Goal: Download file/media

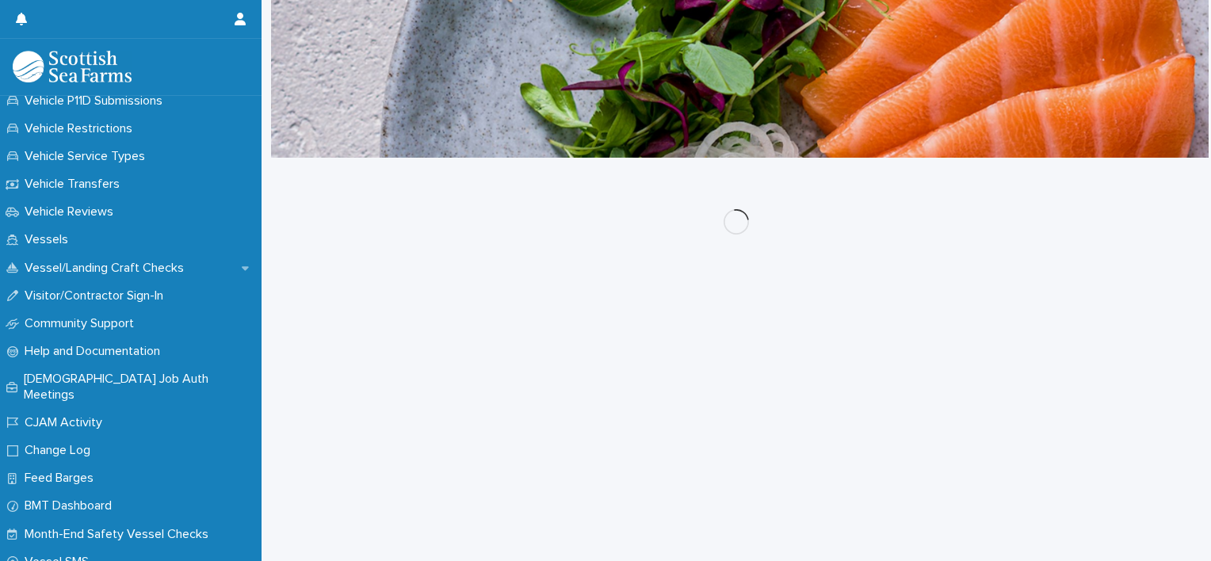
scroll to position [1376, 0]
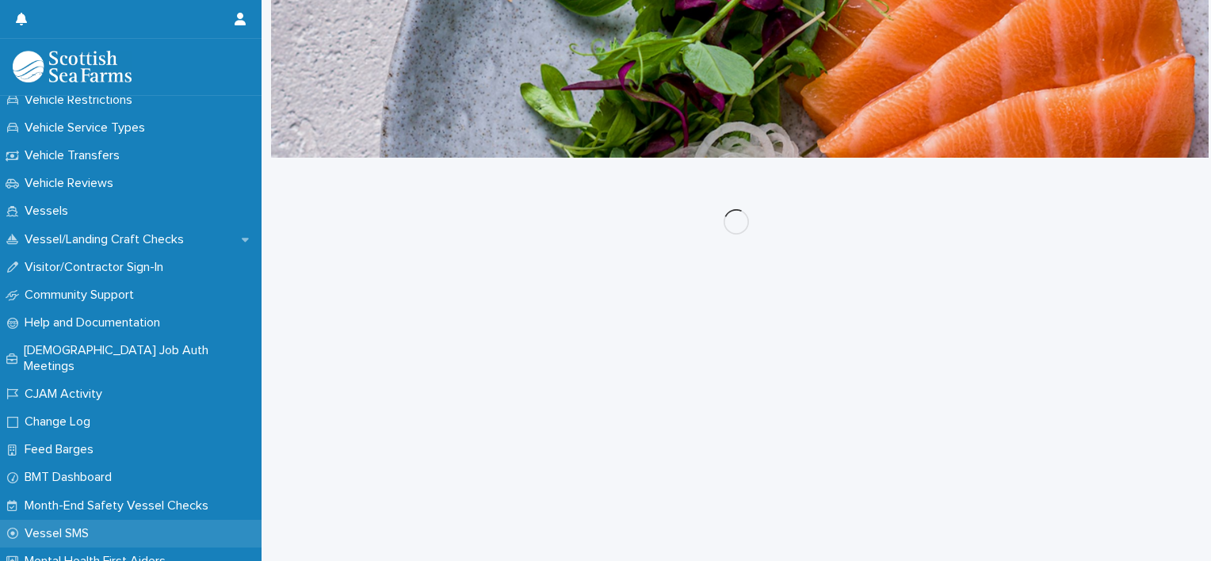
click at [63, 526] on p "Vessel SMS" at bounding box center [59, 533] width 83 height 15
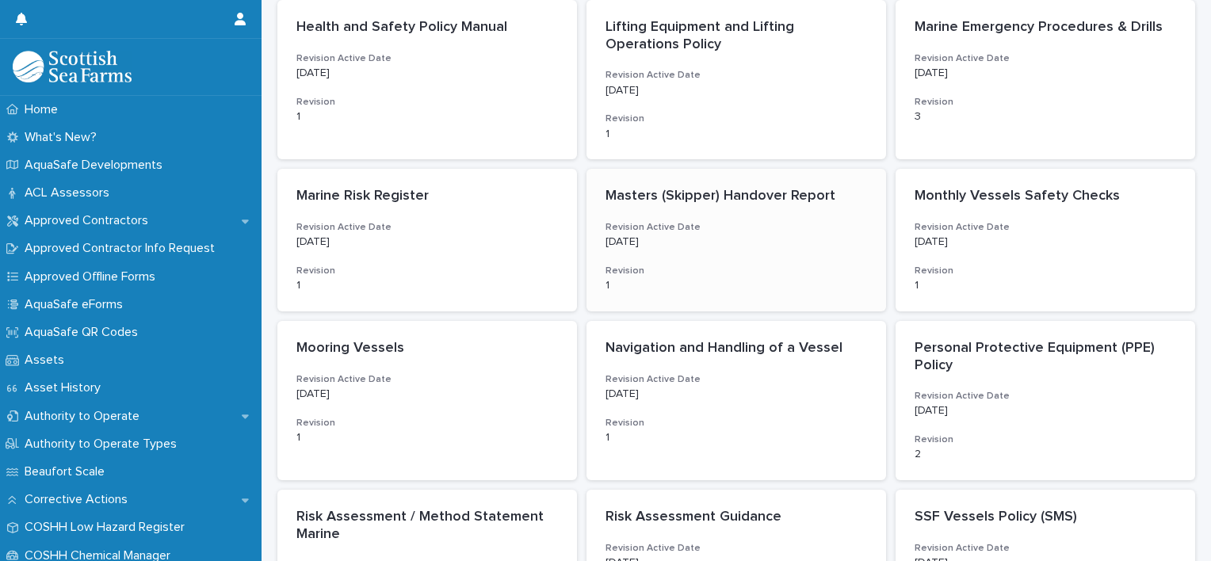
scroll to position [634, 0]
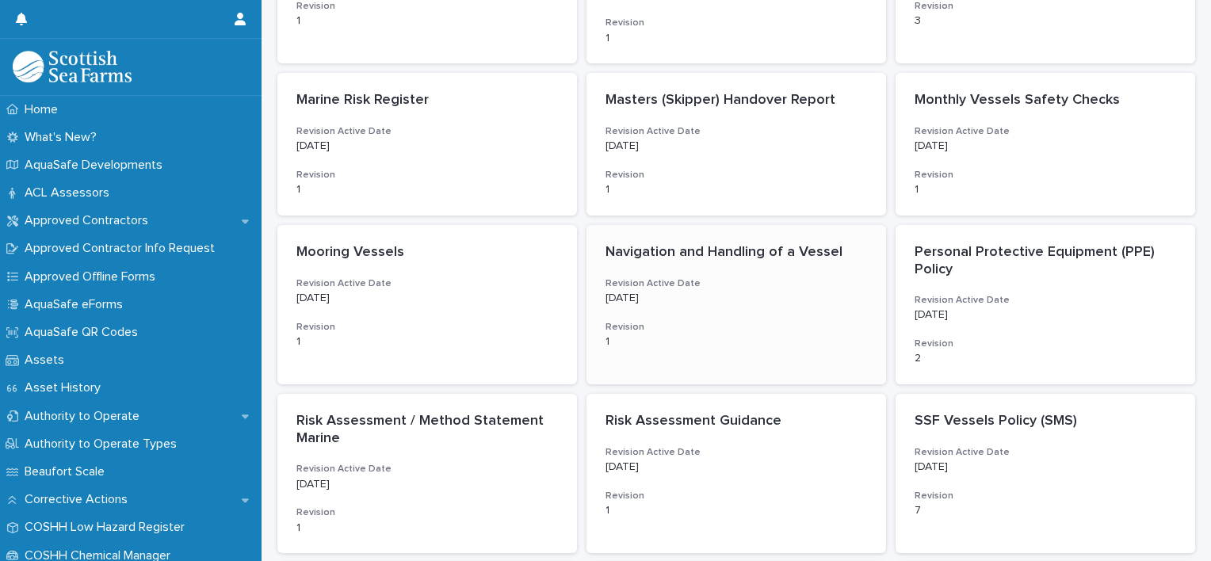
click at [736, 304] on p "[DATE]" at bounding box center [736, 298] width 262 height 13
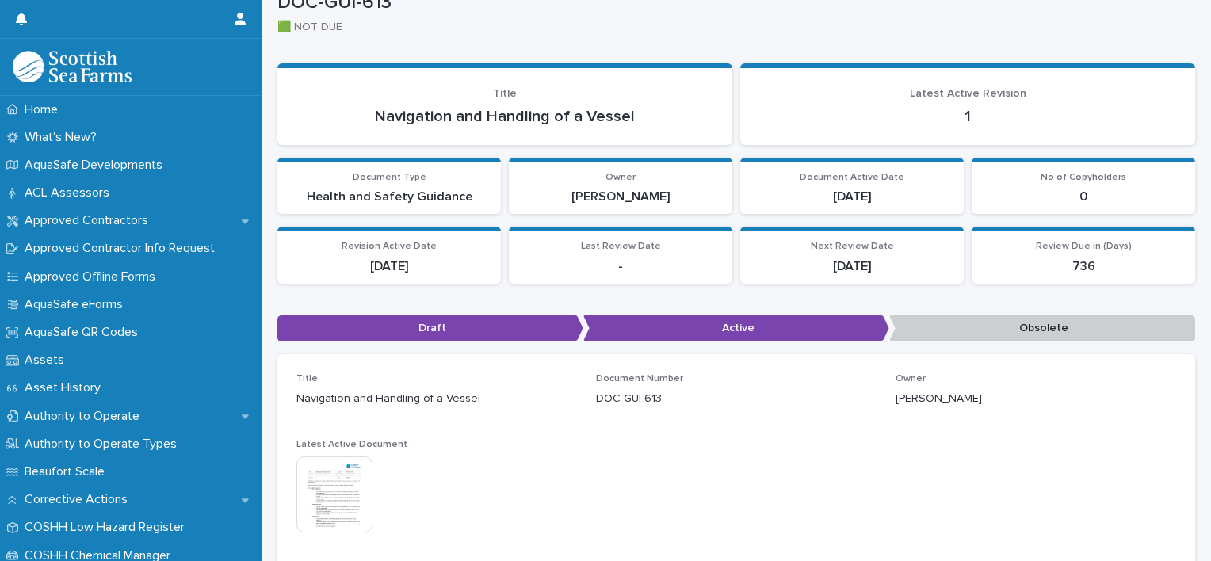
scroll to position [79, 0]
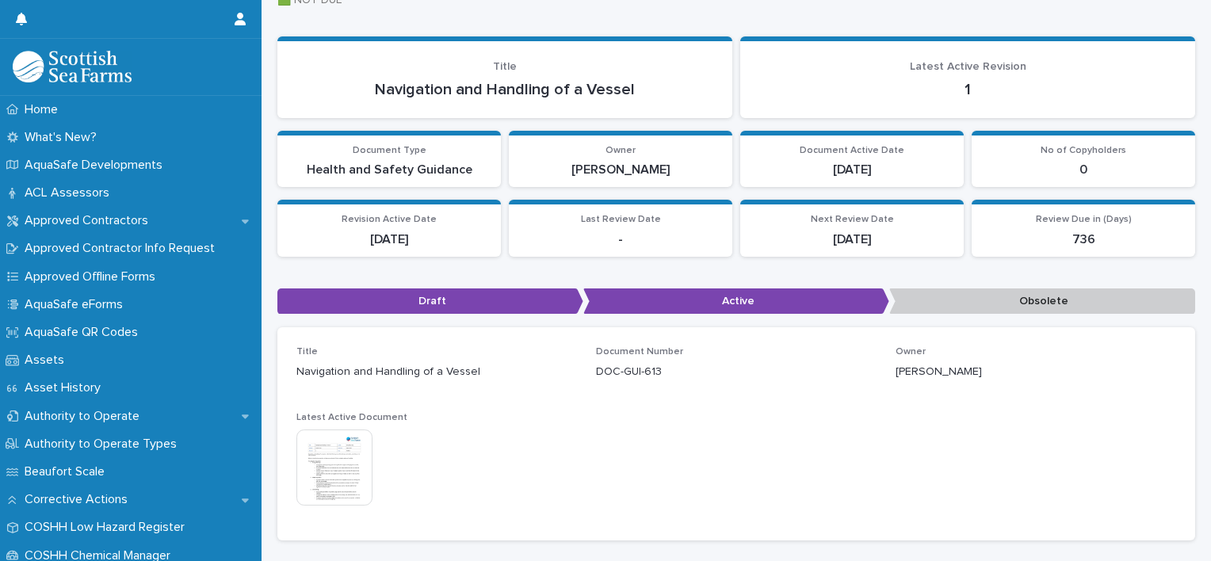
click at [339, 456] on img at bounding box center [334, 468] width 76 height 76
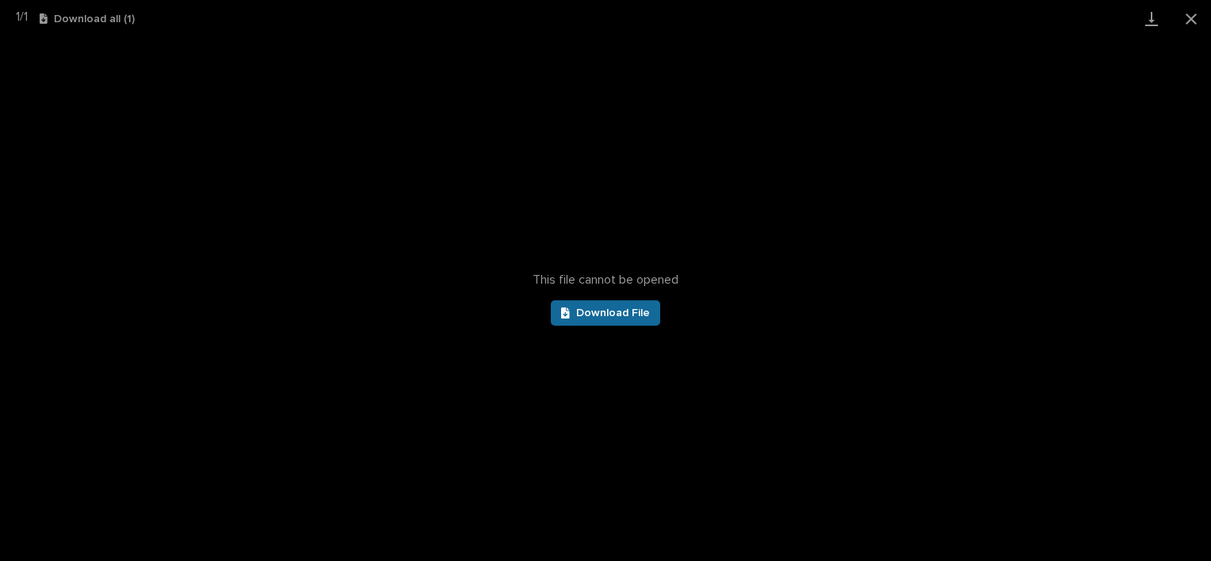
click at [614, 311] on span "Download File" at bounding box center [613, 312] width 74 height 11
click at [1190, 15] on button "Close gallery" at bounding box center [1191, 18] width 40 height 37
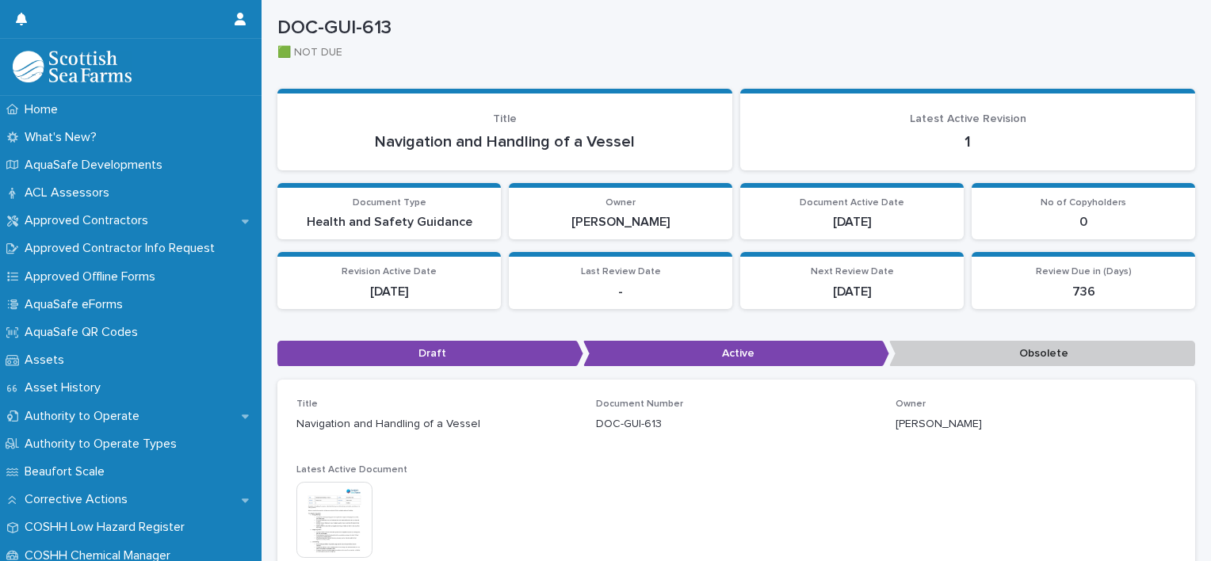
scroll to position [0, 0]
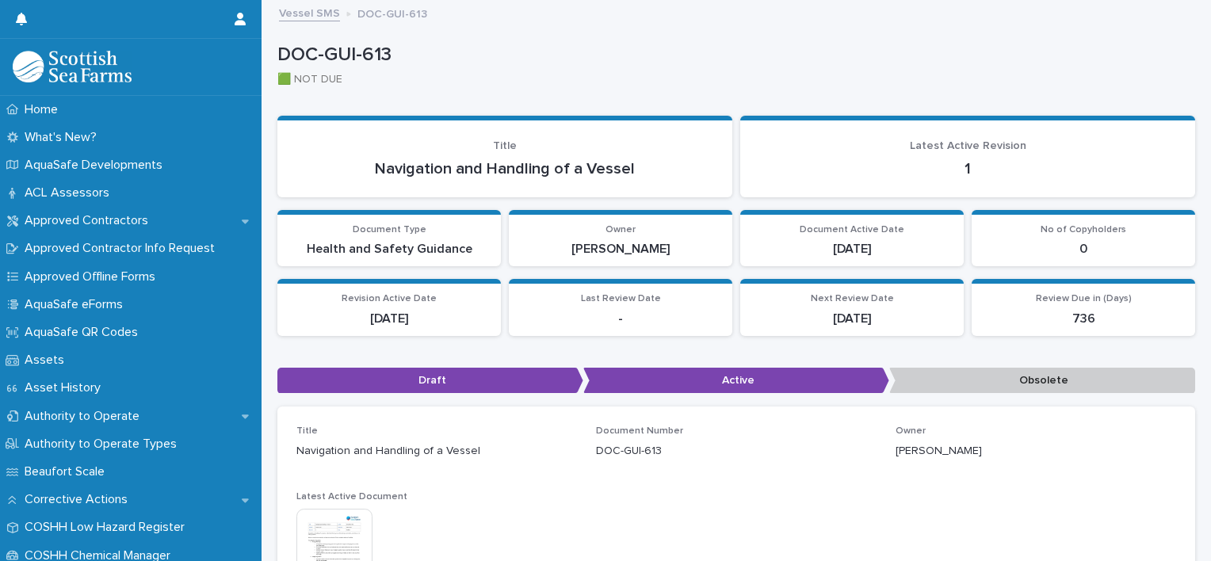
click at [326, 16] on link "Vessel SMS" at bounding box center [309, 12] width 61 height 18
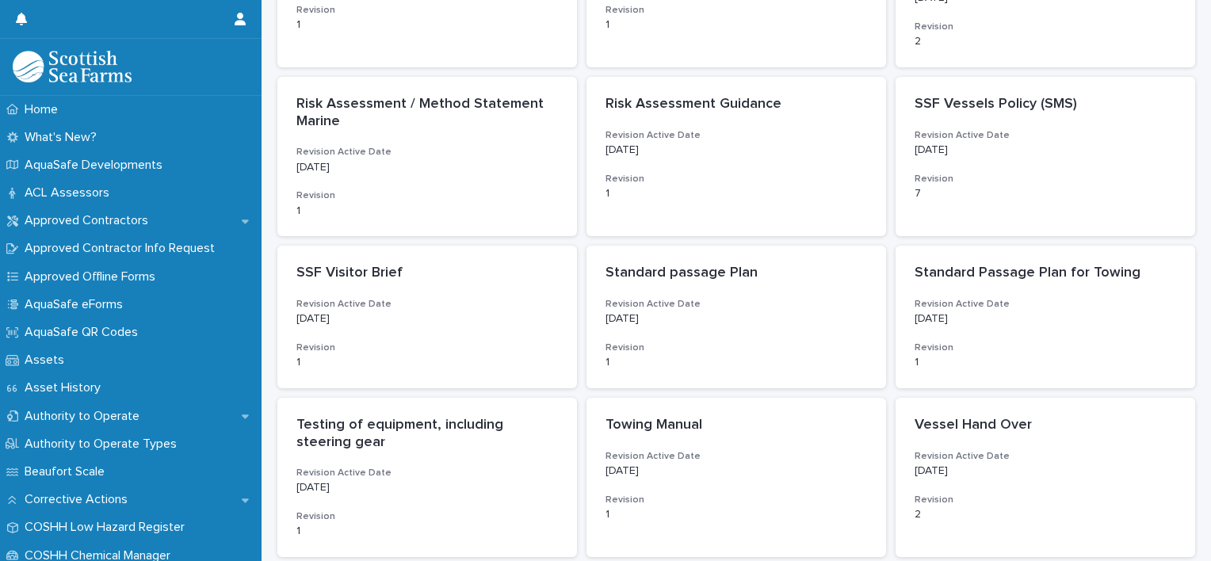
scroll to position [872, 0]
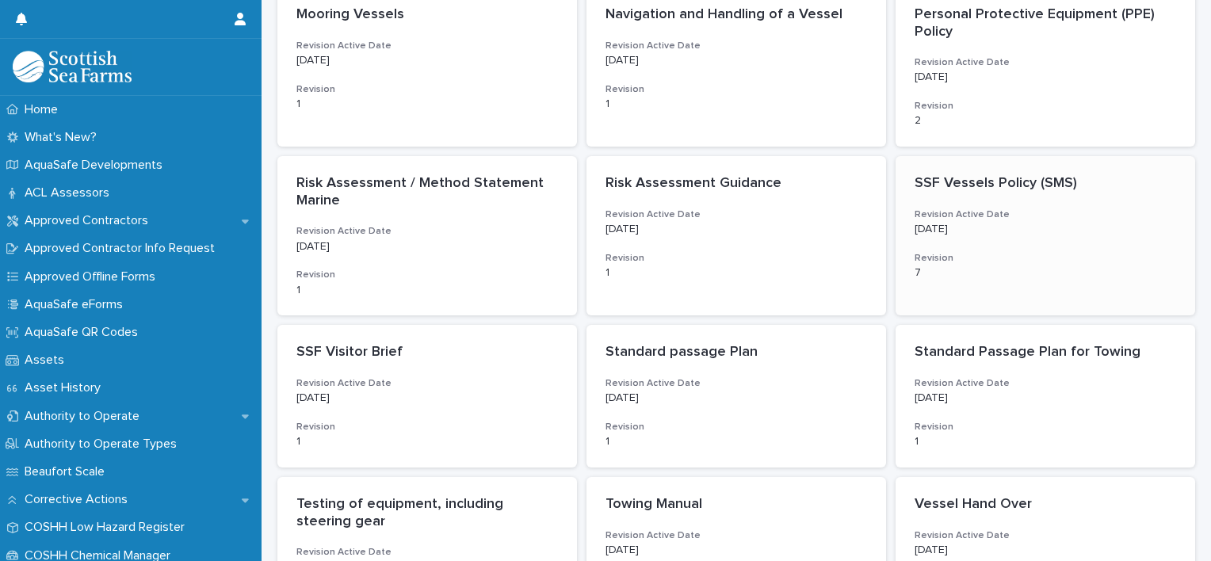
click at [1019, 264] on div "7" at bounding box center [1045, 271] width 262 height 17
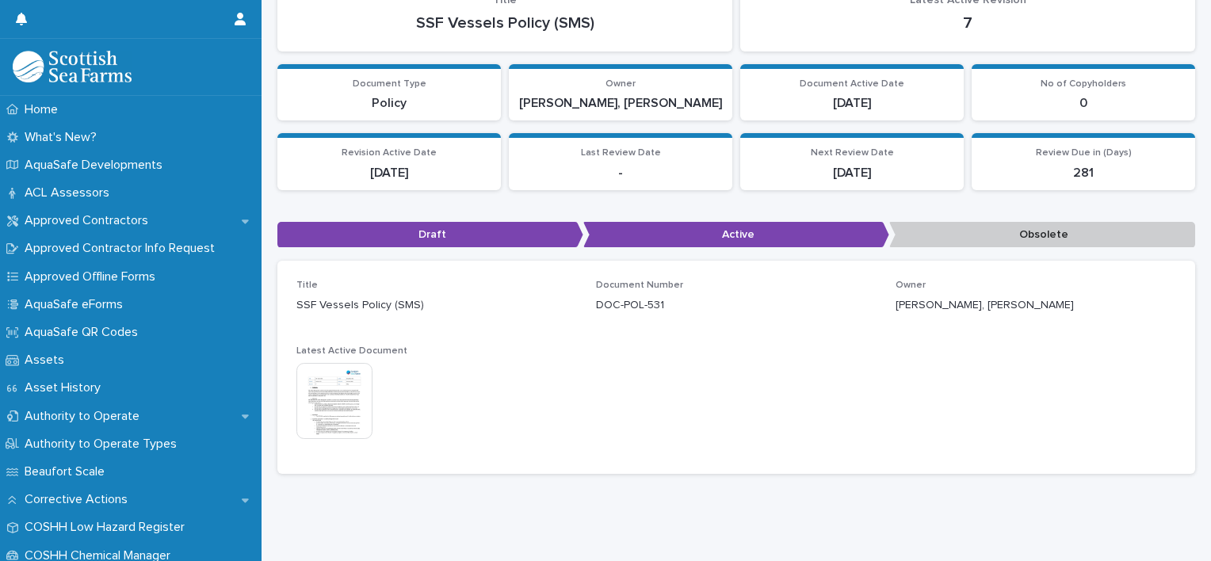
scroll to position [162, 0]
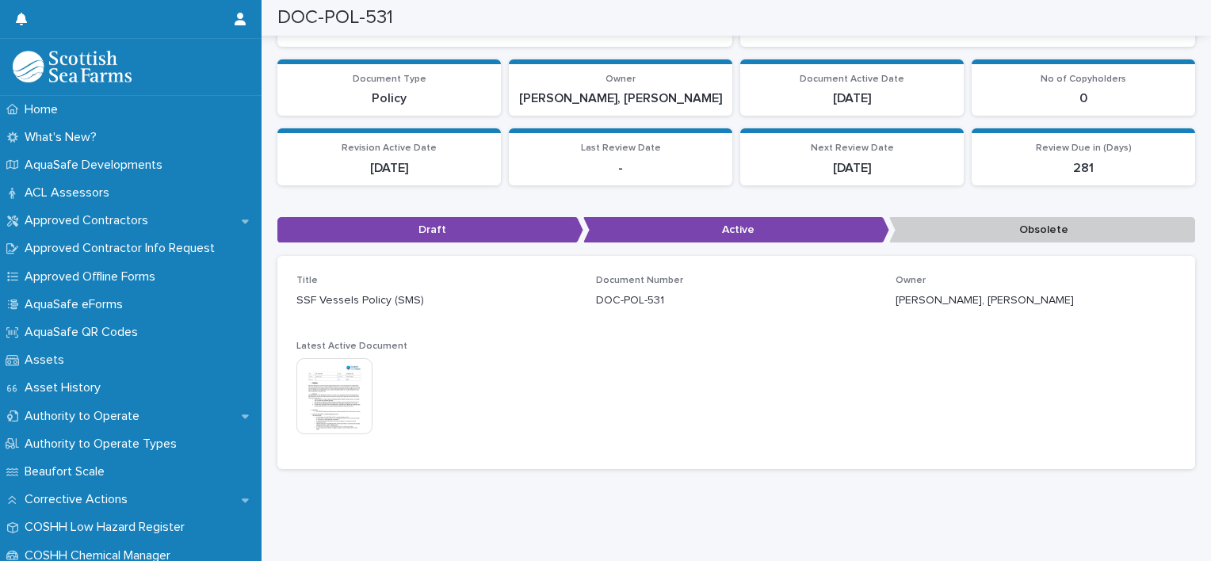
click at [346, 395] on img at bounding box center [334, 396] width 76 height 76
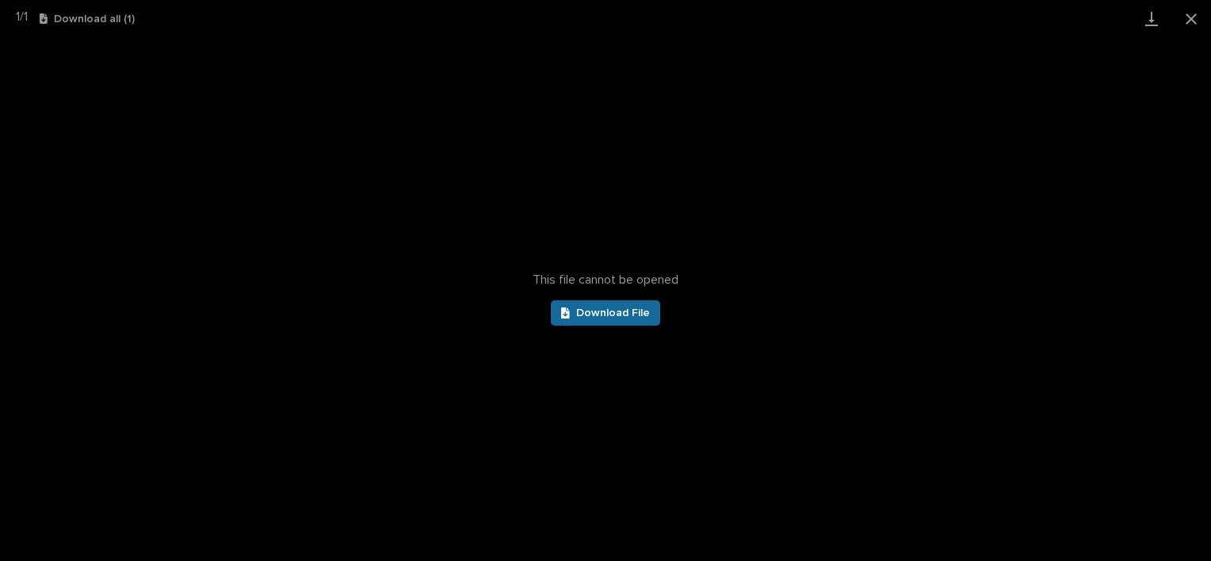
click at [605, 314] on span "Download File" at bounding box center [613, 312] width 74 height 11
click at [1194, 19] on button "Close gallery" at bounding box center [1191, 18] width 40 height 37
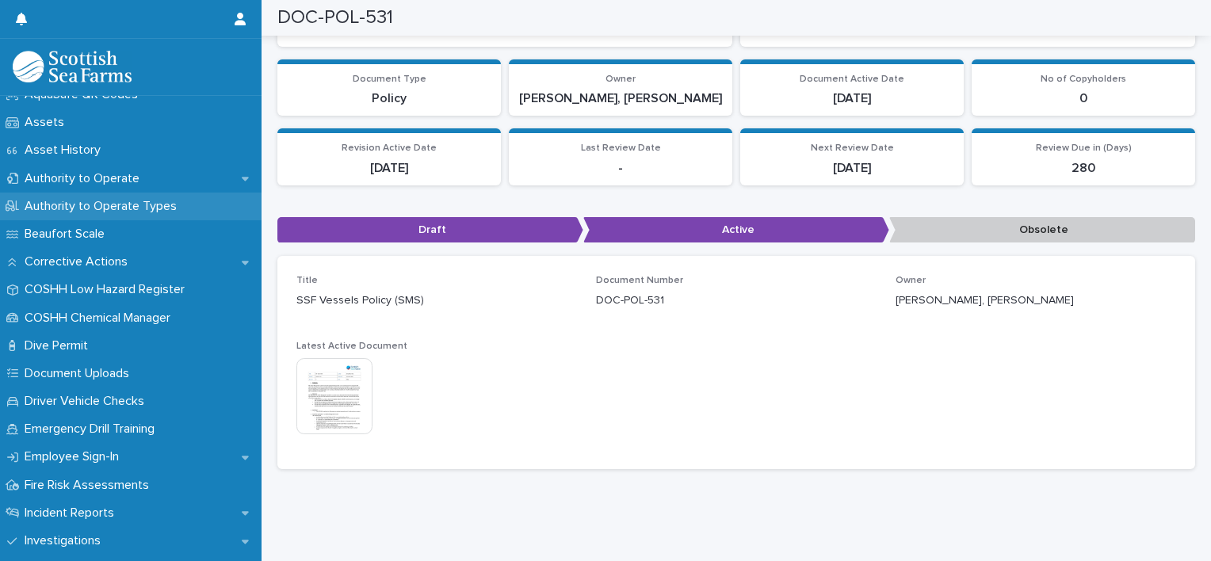
scroll to position [317, 0]
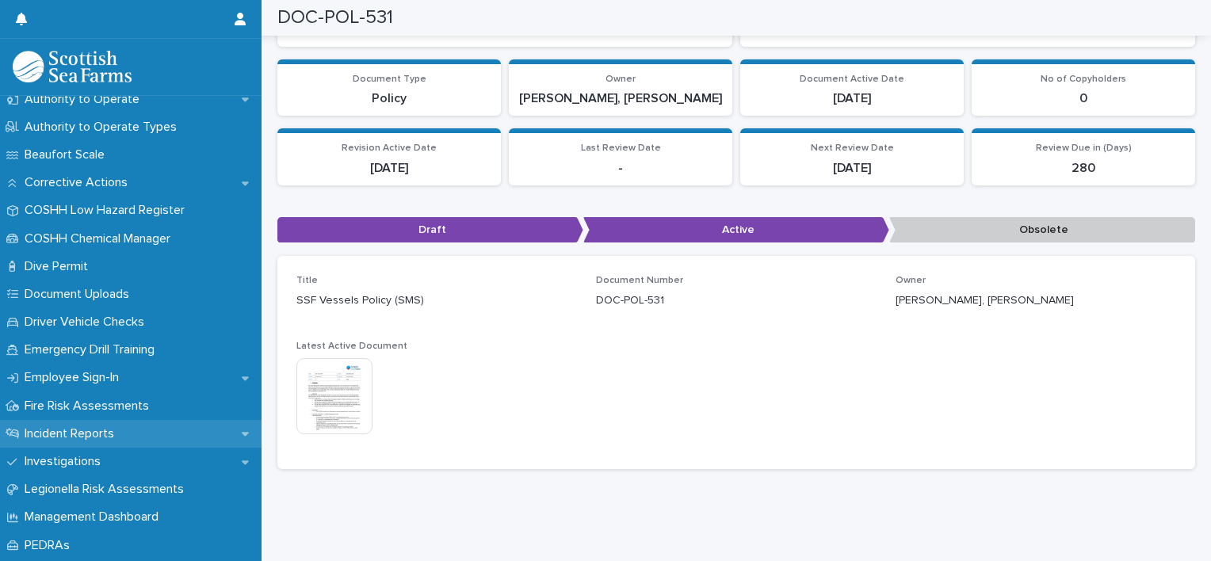
click at [55, 434] on p "Incident Reports" at bounding box center [72, 433] width 109 height 15
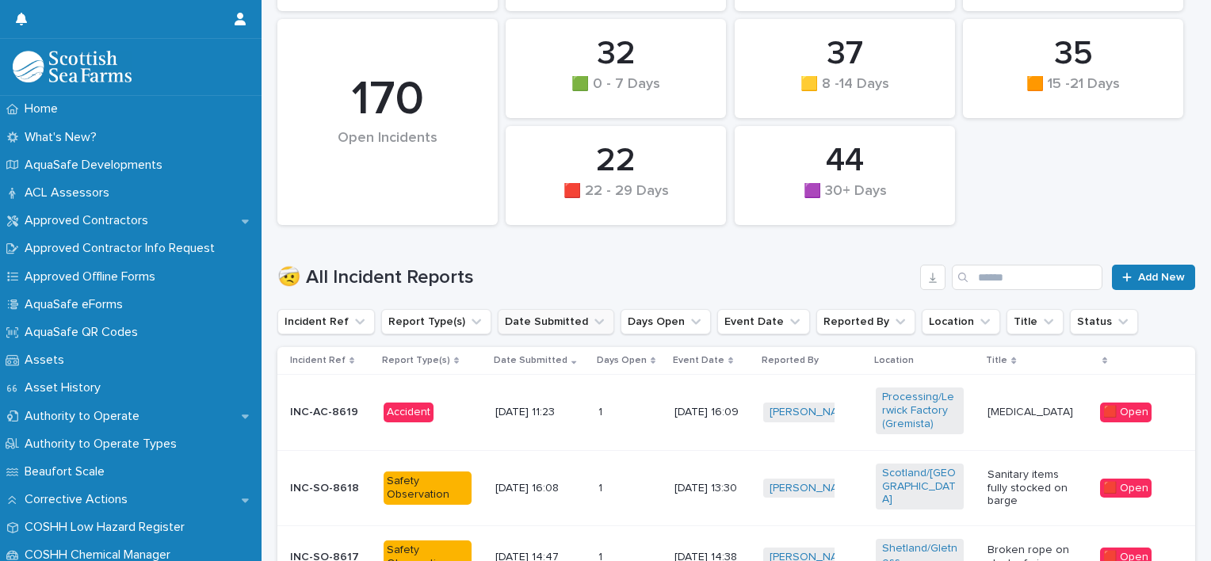
scroll to position [317, 0]
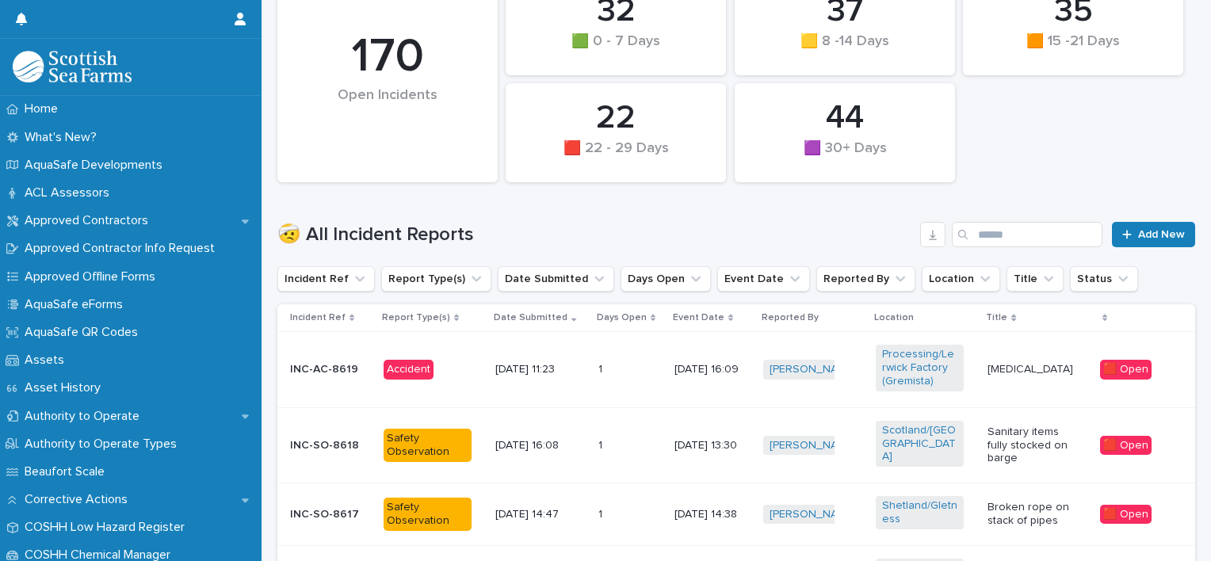
click at [640, 369] on div "1 1" at bounding box center [629, 370] width 63 height 26
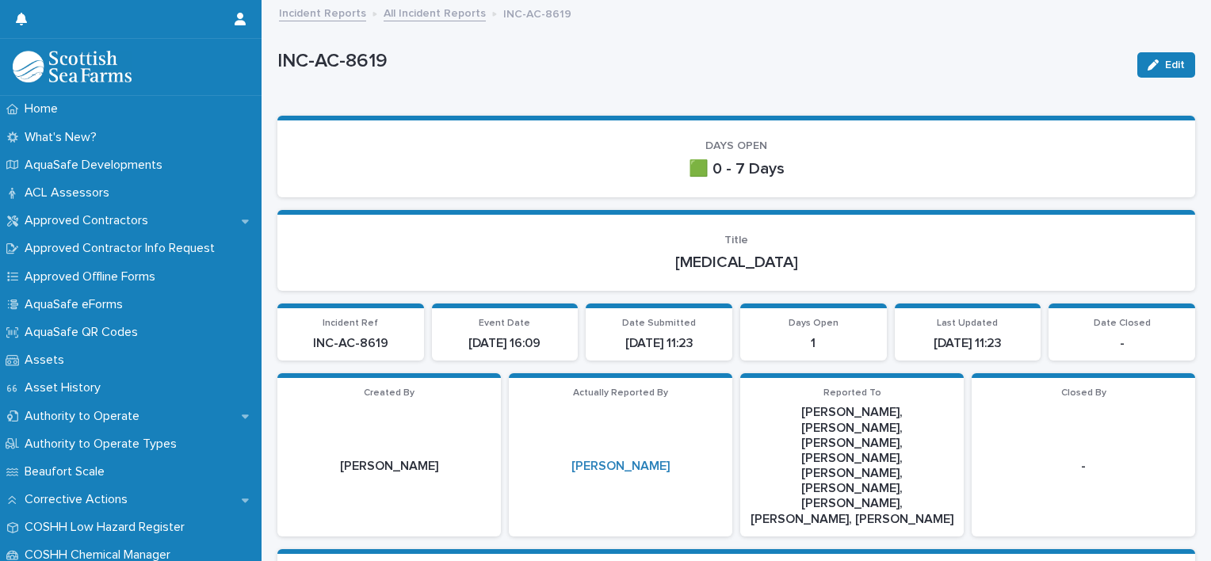
click at [311, 13] on link "Incident Reports" at bounding box center [322, 12] width 87 height 18
